Goal: Information Seeking & Learning: Learn about a topic

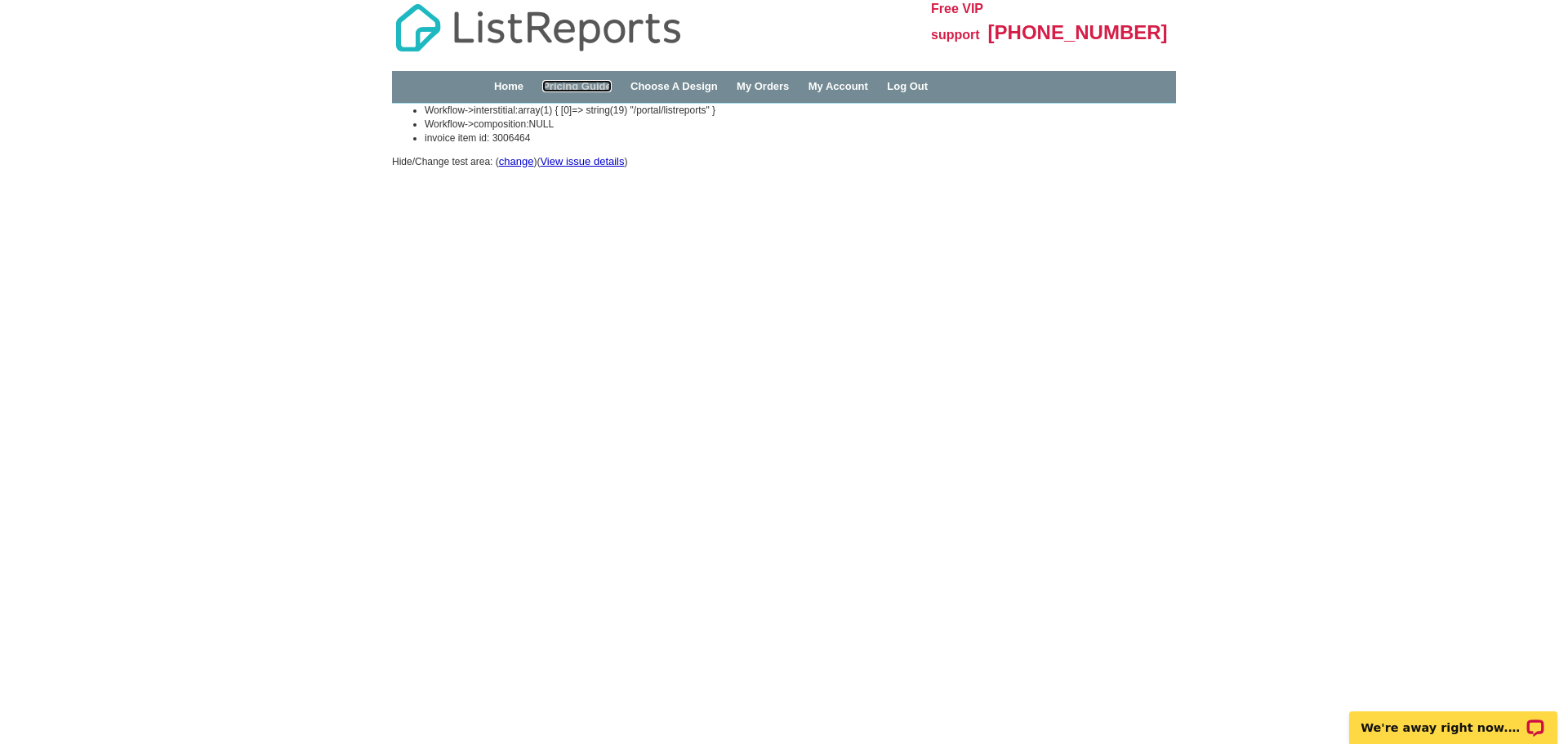
click at [575, 85] on link "Pricing Guide" at bounding box center [577, 86] width 69 height 12
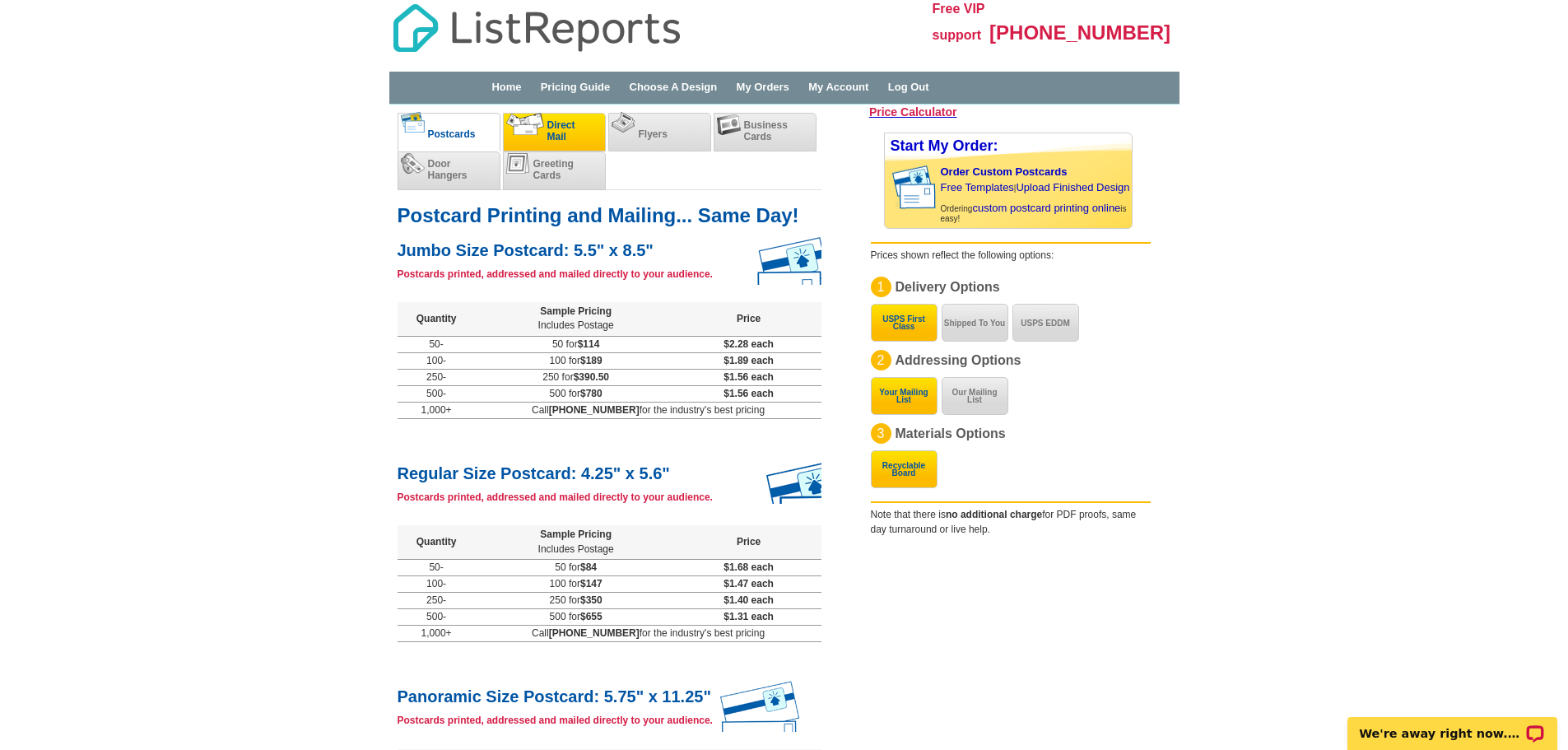
click at [564, 132] on span "Direct Mail" at bounding box center [561, 130] width 28 height 23
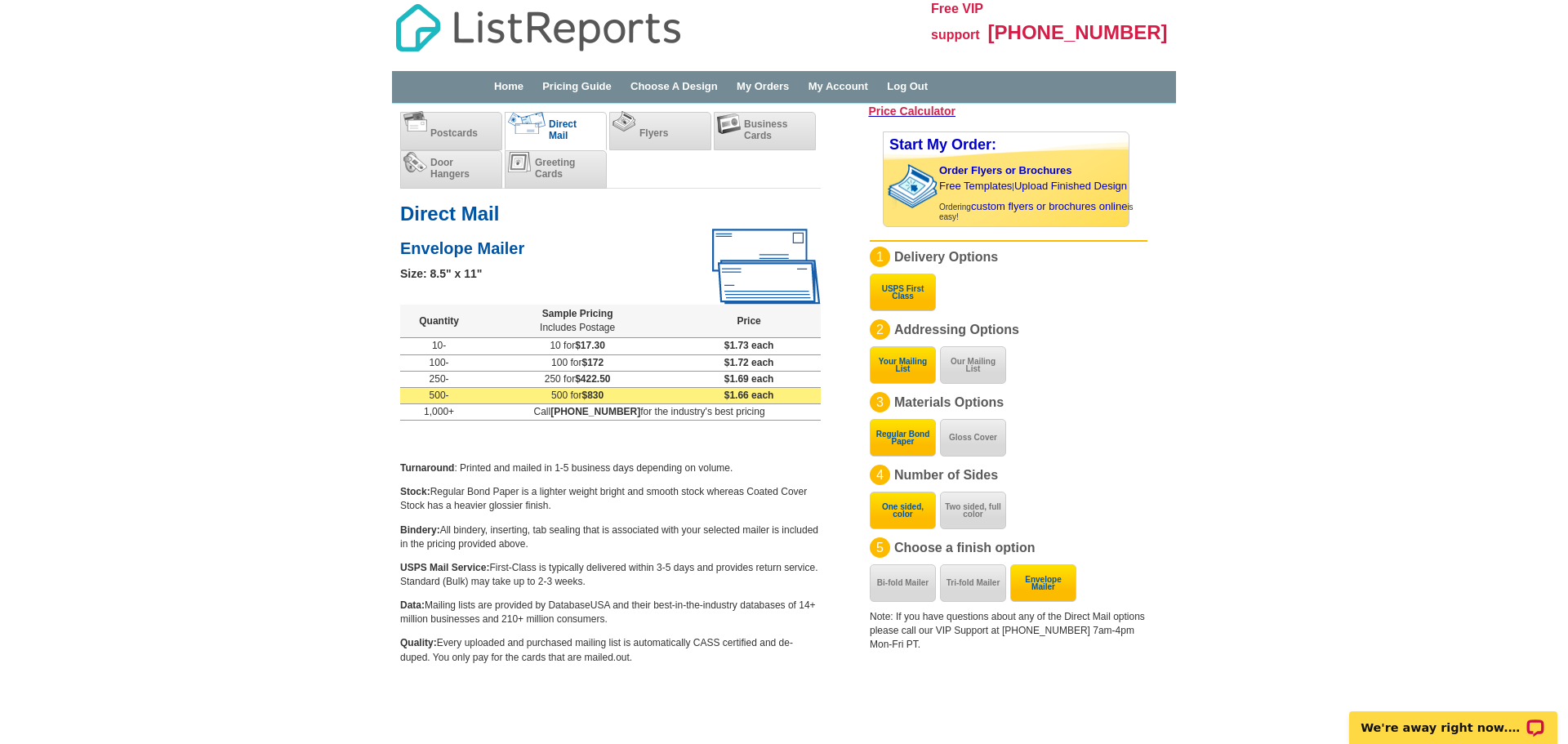
click at [603, 401] on span "$830" at bounding box center [592, 395] width 22 height 11
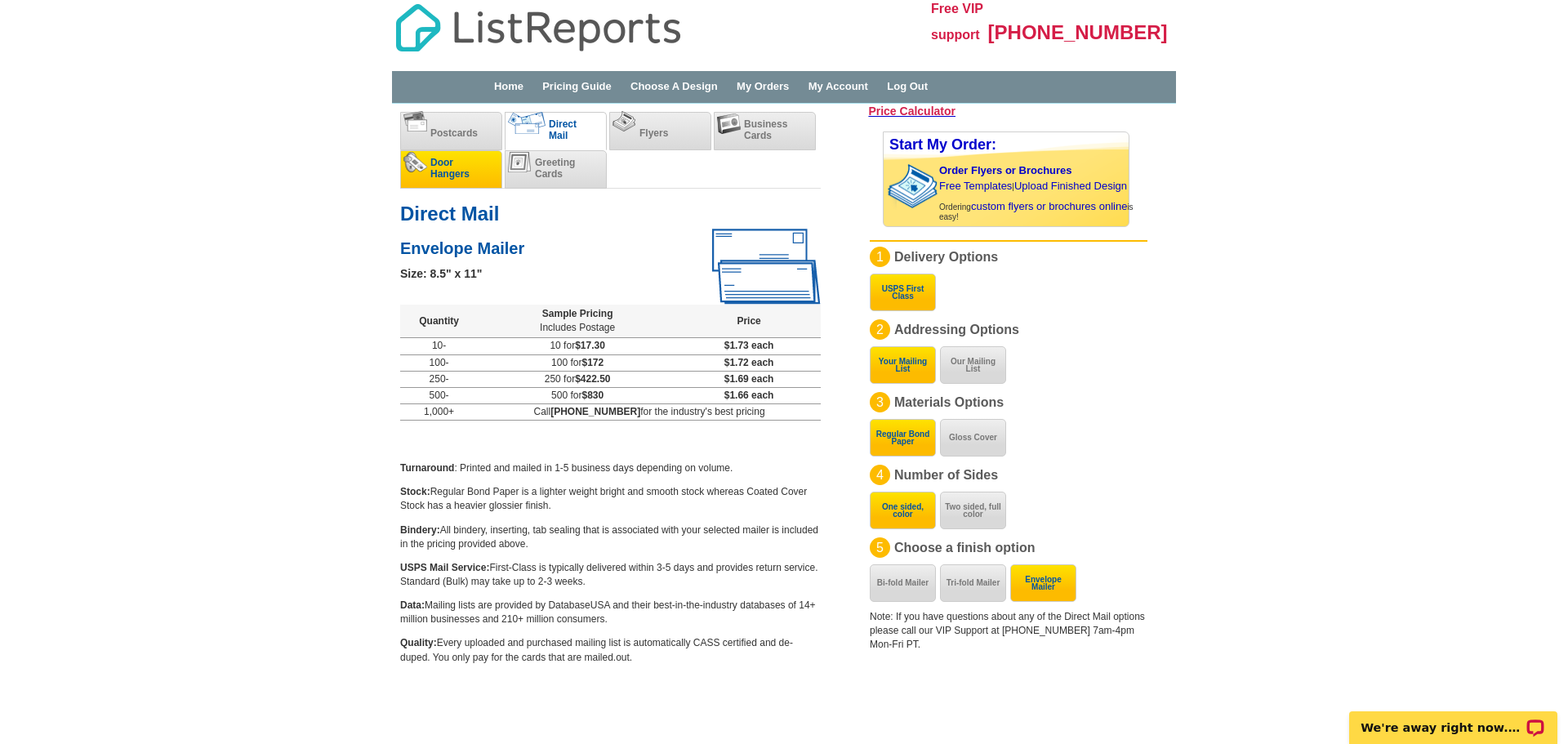
click at [454, 171] on span "Door Hangers" at bounding box center [449, 168] width 39 height 23
